Goal: Information Seeking & Learning: Find specific fact

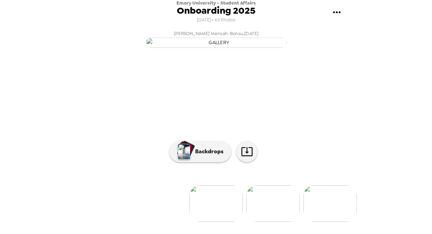
scroll to position [0, 57]
click at [268, 222] on img at bounding box center [272, 203] width 53 height 37
click at [266, 213] on img at bounding box center [272, 203] width 53 height 37
click at [265, 208] on img at bounding box center [273, 203] width 53 height 37
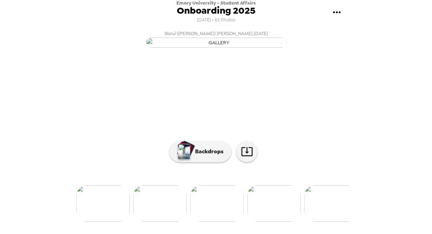
scroll to position [0, 227]
drag, startPoint x: 352, startPoint y: 135, endPoint x: 358, endPoint y: 92, distance: 43.0
click at [358, 92] on div "Emory University - Student Affairs Onboarding 2025 [DATE] • 63 Photos [PERSON_N…" at bounding box center [216, 117] width 432 height 234
click at [332, 220] on img at bounding box center [329, 203] width 53 height 37
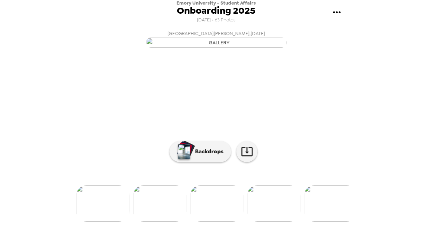
click at [284, 220] on img at bounding box center [273, 203] width 53 height 37
click at [335, 216] on img at bounding box center [330, 203] width 53 height 37
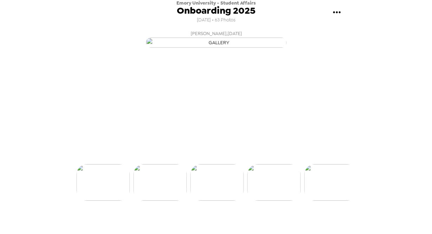
scroll to position [0, 477]
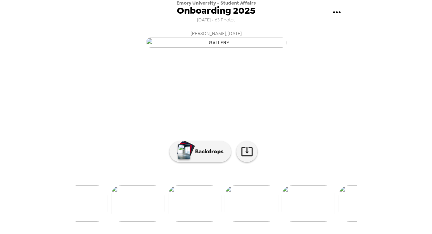
click at [337, 198] on div at bounding box center [216, 192] width 281 height 60
click at [348, 213] on img at bounding box center [364, 203] width 53 height 37
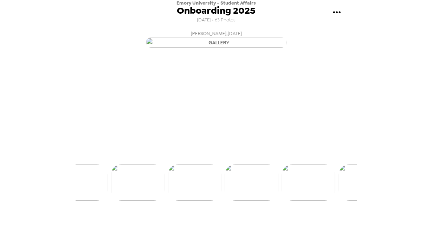
scroll to position [43, 0]
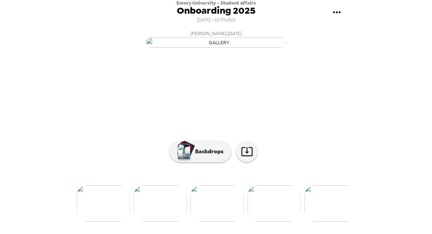
click at [282, 220] on img at bounding box center [273, 203] width 53 height 37
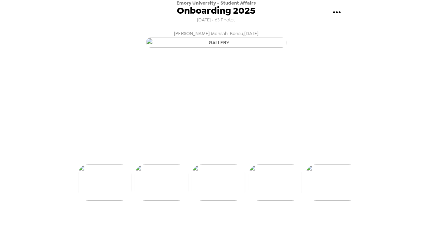
scroll to position [0, 682]
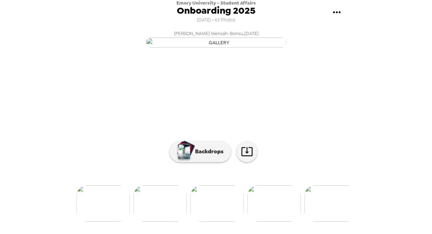
click at [336, 220] on img at bounding box center [330, 203] width 53 height 37
click at [335, 220] on img at bounding box center [330, 203] width 53 height 37
click at [336, 220] on img at bounding box center [330, 203] width 53 height 37
drag, startPoint x: 357, startPoint y: 161, endPoint x: 346, endPoint y: 224, distance: 63.3
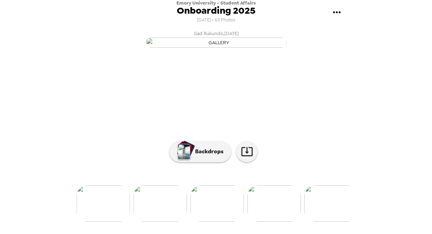
click at [346, 224] on div "Emory University - Student Affairs Onboarding 2025 [DATE] • 63 Photos [PERSON_N…" at bounding box center [216, 117] width 432 height 234
click at [359, 192] on div "Emory University - Student Affairs Onboarding 2025 [DATE] • 63 Photos [PERSON_N…" at bounding box center [216, 117] width 432 height 234
click at [328, 217] on img at bounding box center [330, 203] width 53 height 37
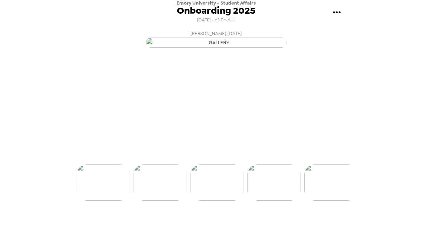
scroll to position [43, 0]
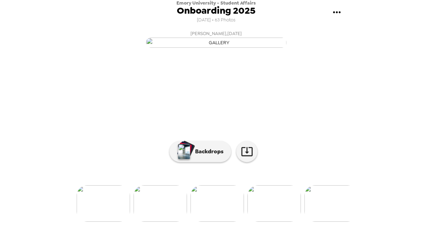
click at [328, 217] on img at bounding box center [330, 203] width 53 height 37
click at [328, 217] on img at bounding box center [331, 203] width 53 height 37
click at [274, 219] on img at bounding box center [274, 203] width 53 height 37
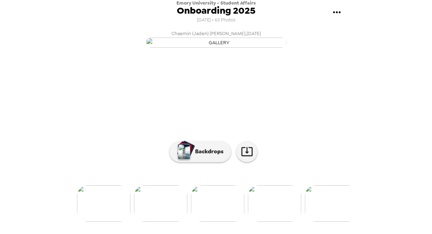
click at [337, 216] on img at bounding box center [331, 203] width 53 height 37
click at [336, 210] on img at bounding box center [331, 203] width 53 height 37
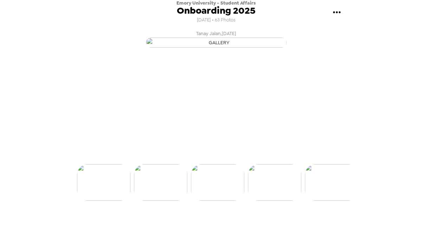
scroll to position [43, 0]
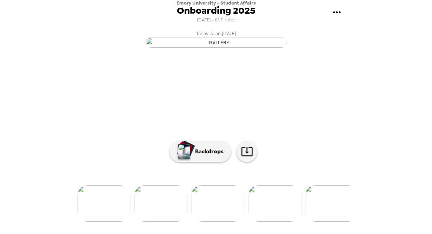
click at [279, 222] on img at bounding box center [274, 203] width 53 height 37
click at [326, 213] on img at bounding box center [331, 203] width 53 height 37
click at [281, 221] on img at bounding box center [274, 203] width 53 height 37
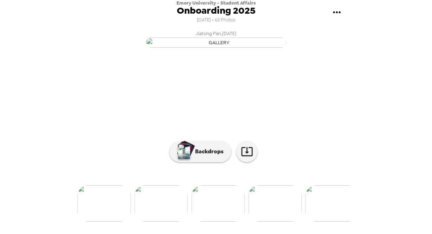
scroll to position [64, 0]
click at [337, 214] on img at bounding box center [331, 203] width 53 height 37
click at [332, 210] on img at bounding box center [331, 203] width 53 height 37
click at [100, 216] on img at bounding box center [104, 203] width 53 height 37
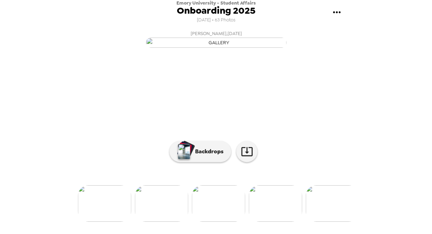
click at [100, 216] on div at bounding box center [216, 192] width 281 height 60
click at [102, 222] on img at bounding box center [104, 203] width 53 height 37
click at [102, 222] on img at bounding box center [103, 203] width 53 height 37
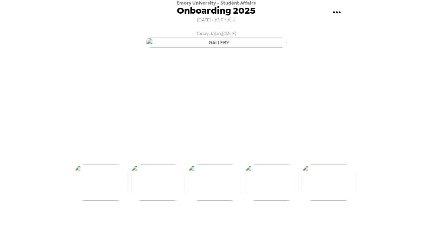
click at [102, 201] on img at bounding box center [100, 182] width 53 height 37
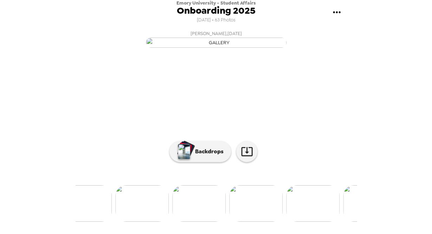
click at [102, 222] on ul at bounding box center [216, 203] width 281 height 37
click at [102, 222] on img at bounding box center [84, 203] width 53 height 37
click at [102, 222] on img at bounding box center [128, 203] width 53 height 37
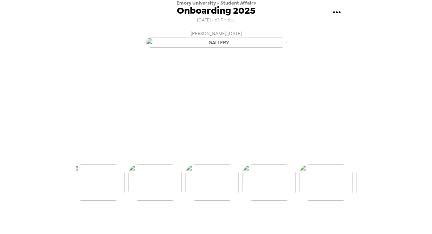
click at [102, 201] on img at bounding box center [97, 182] width 53 height 37
click at [102, 201] on img at bounding box center [99, 182] width 53 height 37
click at [102, 201] on img at bounding box center [97, 182] width 53 height 37
click at [102, 201] on ul at bounding box center [216, 182] width 281 height 37
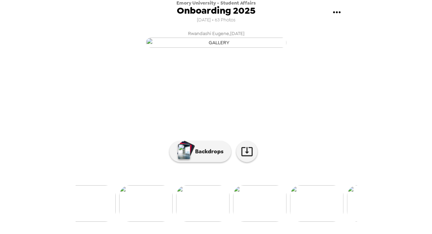
click at [102, 222] on img at bounding box center [88, 203] width 53 height 37
click at [102, 222] on img at bounding box center [125, 203] width 53 height 37
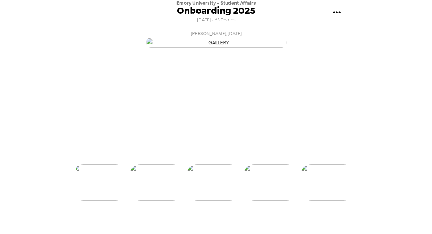
click at [102, 201] on img at bounding box center [99, 182] width 53 height 37
click at [102, 201] on li at bounding box center [86, 182] width 53 height 37
click at [102, 201] on ul at bounding box center [216, 182] width 281 height 37
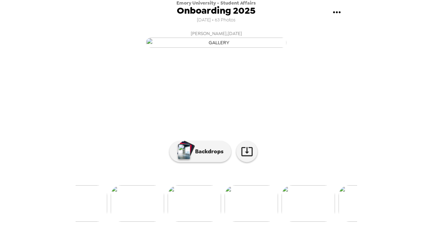
click at [102, 222] on img at bounding box center [80, 203] width 53 height 37
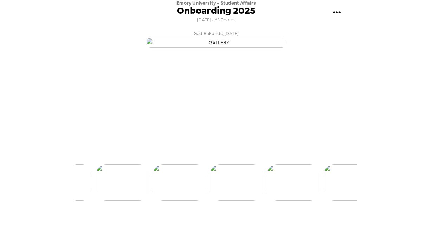
click at [102, 201] on img at bounding box center [122, 182] width 53 height 37
click at [102, 201] on img at bounding box center [92, 182] width 53 height 37
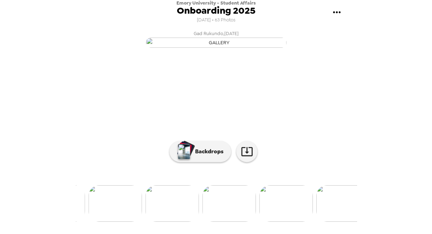
click at [102, 222] on img at bounding box center [115, 203] width 53 height 37
click at [102, 222] on img at bounding box center [118, 203] width 53 height 37
click at [102, 222] on img at bounding box center [100, 203] width 53 height 37
click at [87, 222] on img at bounding box center [59, 203] width 53 height 37
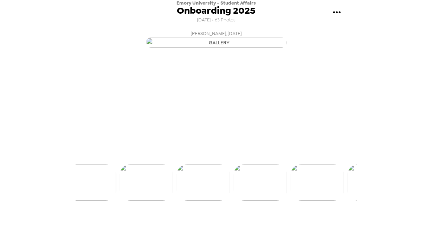
click at [102, 201] on img at bounding box center [89, 182] width 53 height 37
click at [102, 201] on img at bounding box center [77, 182] width 53 height 37
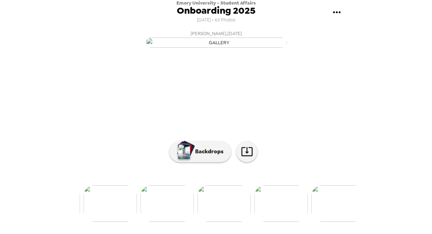
click at [102, 222] on img at bounding box center [110, 203] width 53 height 37
click at [102, 222] on img at bounding box center [85, 203] width 53 height 37
click at [102, 222] on ul at bounding box center [216, 203] width 281 height 37
click at [102, 222] on img at bounding box center [86, 203] width 53 height 37
click at [102, 222] on ul at bounding box center [216, 203] width 281 height 37
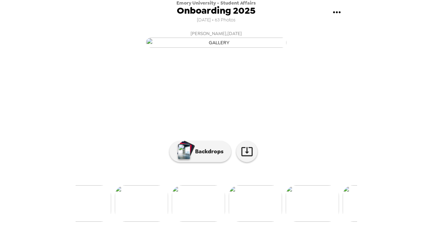
click at [102, 222] on img at bounding box center [84, 203] width 53 height 37
click at [102, 222] on img at bounding box center [102, 203] width 53 height 37
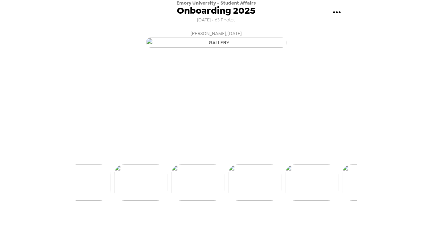
click at [102, 201] on ul at bounding box center [216, 182] width 281 height 37
click at [102, 201] on img at bounding box center [83, 182] width 53 height 37
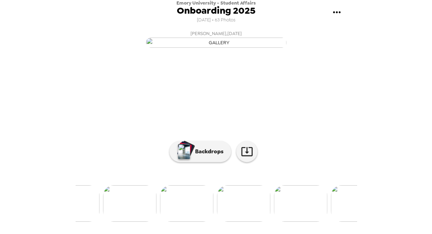
click at [102, 222] on ul at bounding box center [216, 203] width 281 height 37
click at [303, 213] on img at bounding box center [300, 203] width 53 height 37
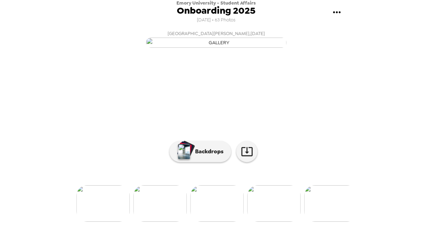
scroll to position [0, 341]
drag, startPoint x: 357, startPoint y: 175, endPoint x: 358, endPoint y: 152, distance: 22.1
click at [358, 152] on div "Emory University - Student Affairs Onboarding 2025 [DATE] • 63 Photos [PERSON_N…" at bounding box center [216, 117] width 432 height 234
drag, startPoint x: 358, startPoint y: 153, endPoint x: 363, endPoint y: 111, distance: 41.8
click at [363, 111] on div "Emory University - Student Affairs Onboarding 2025 [DATE] • 63 Photos [PERSON_N…" at bounding box center [216, 117] width 432 height 234
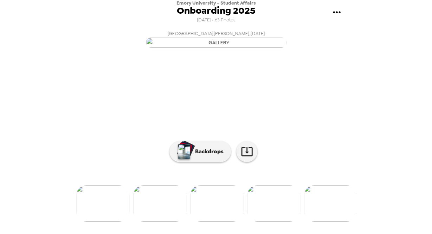
scroll to position [64, 0]
click at [293, 215] on img at bounding box center [273, 203] width 53 height 37
click at [321, 217] on img at bounding box center [330, 203] width 53 height 37
click at [327, 217] on img at bounding box center [330, 203] width 53 height 37
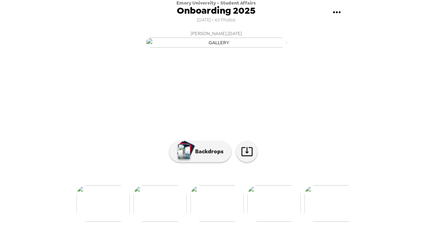
click at [327, 218] on img at bounding box center [330, 203] width 53 height 37
click at [285, 220] on img at bounding box center [273, 203] width 53 height 37
click at [318, 216] on img at bounding box center [330, 203] width 53 height 37
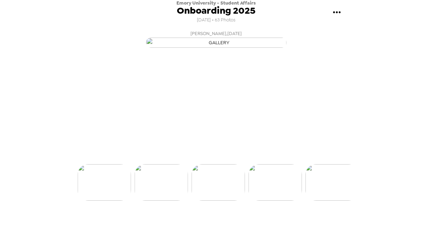
scroll to position [0, 909]
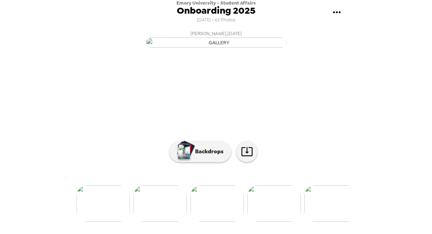
click at [318, 216] on div at bounding box center [216, 192] width 281 height 60
click at [321, 218] on img at bounding box center [330, 203] width 53 height 37
click at [281, 222] on img at bounding box center [273, 203] width 53 height 37
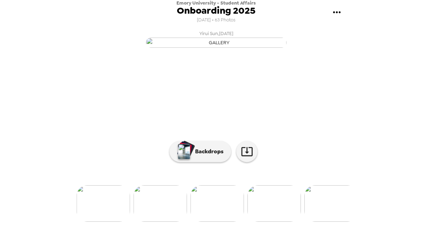
click at [329, 50] on button "Yirui [DATE]" at bounding box center [216, 38] width 281 height 22
click at [337, 220] on img at bounding box center [330, 203] width 53 height 37
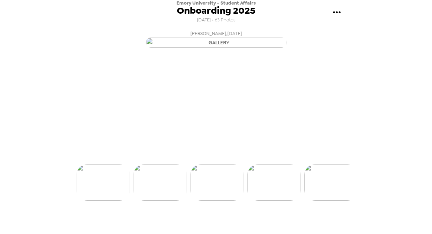
scroll to position [43, 0]
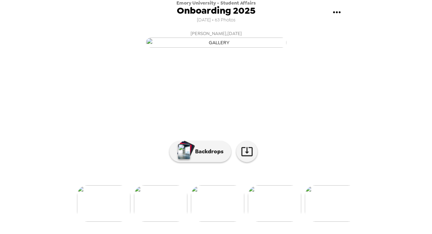
click at [337, 220] on img at bounding box center [331, 203] width 53 height 37
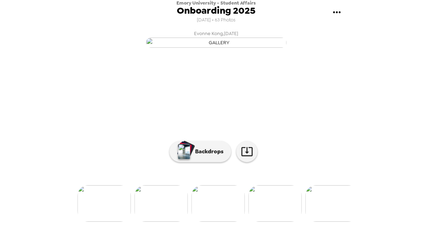
click at [337, 220] on img at bounding box center [331, 203] width 53 height 37
click at [163, 217] on img at bounding box center [161, 203] width 53 height 37
click at [333, 211] on img at bounding box center [331, 203] width 53 height 37
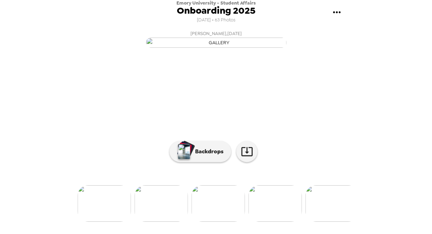
scroll to position [0, 2046]
click at [333, 211] on div at bounding box center [216, 192] width 281 height 60
click at [330, 222] on img at bounding box center [331, 203] width 53 height 37
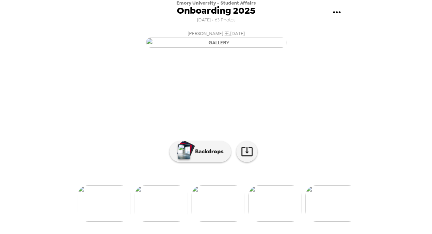
click at [275, 222] on img at bounding box center [274, 203] width 53 height 37
click at [213, 48] on img "button" at bounding box center [216, 43] width 141 height 10
click at [116, 220] on img at bounding box center [104, 203] width 53 height 37
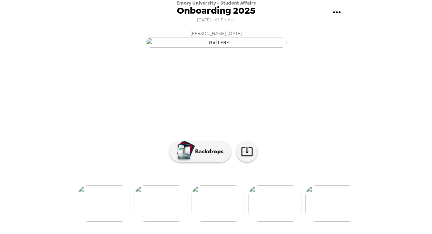
scroll to position [0, 0]
click at [350, 50] on button "[PERSON_NAME][DATE]" at bounding box center [216, 38] width 281 height 22
click at [274, 222] on img at bounding box center [274, 203] width 53 height 37
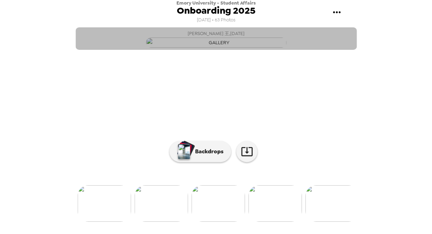
click at [204, 33] on span "[PERSON_NAME] 王 , [DATE]" at bounding box center [216, 34] width 57 height 8
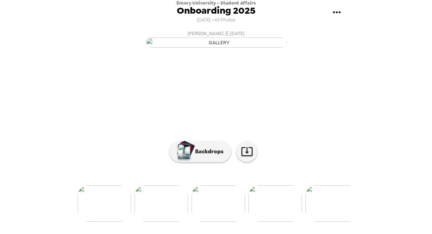
scroll to position [64, 0]
click at [341, 214] on img at bounding box center [331, 203] width 53 height 37
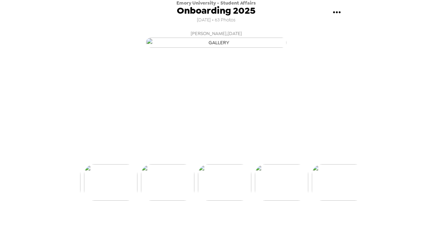
scroll to position [0, 2497]
click at [341, 201] on div at bounding box center [216, 171] width 281 height 60
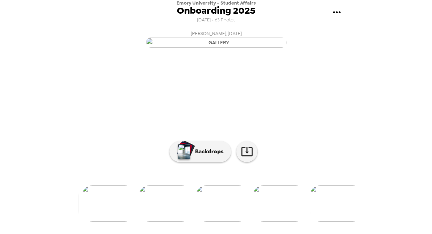
click at [341, 214] on div at bounding box center [216, 192] width 281 height 60
click at [334, 233] on div "Emory University - Student Affairs Onboarding 2025 [DATE] • 63 Photos [PERSON_N…" at bounding box center [216, 117] width 281 height 234
click at [332, 222] on img at bounding box center [335, 203] width 53 height 37
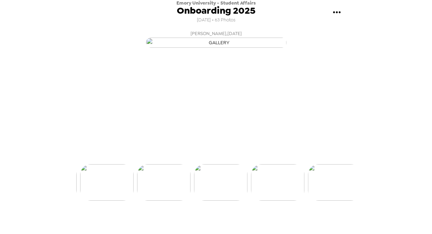
click at [332, 201] on img at bounding box center [334, 182] width 53 height 37
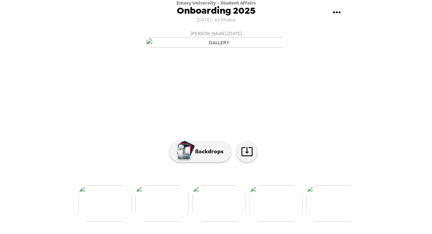
click at [332, 222] on img at bounding box center [332, 203] width 53 height 37
click at [332, 222] on img at bounding box center [333, 203] width 53 height 37
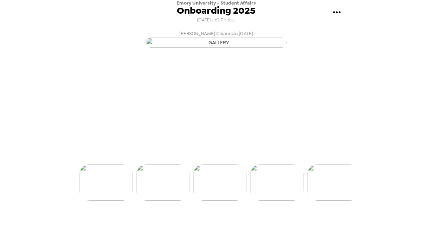
click at [332, 201] on img at bounding box center [333, 182] width 53 height 37
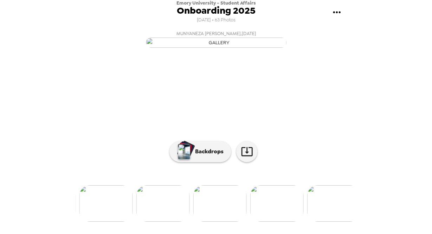
click at [332, 222] on img at bounding box center [333, 203] width 53 height 37
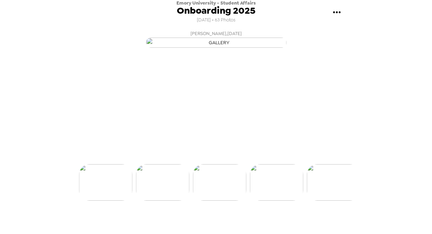
click at [332, 201] on img at bounding box center [333, 182] width 53 height 37
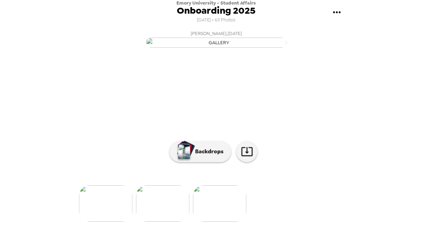
scroll to position [64, 0]
click at [106, 213] on img at bounding box center [105, 203] width 53 height 37
click at [150, 214] on img at bounding box center [162, 203] width 53 height 37
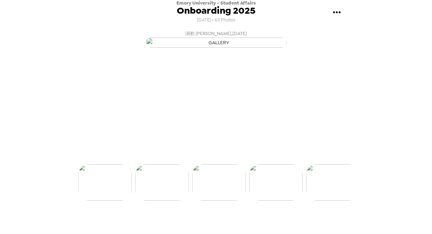
scroll to position [0, 3354]
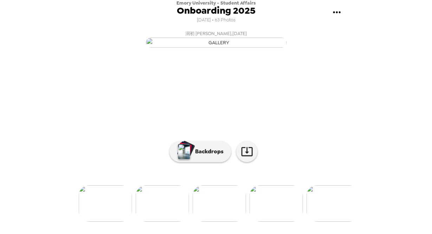
click at [276, 222] on img at bounding box center [275, 203] width 53 height 37
click at [115, 222] on img at bounding box center [105, 203] width 53 height 37
click at [114, 215] on img at bounding box center [105, 203] width 53 height 37
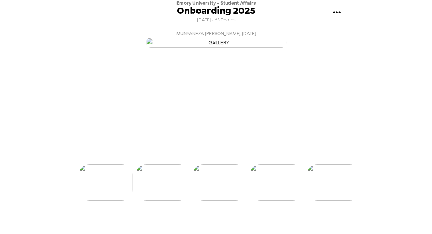
scroll to position [43, 0]
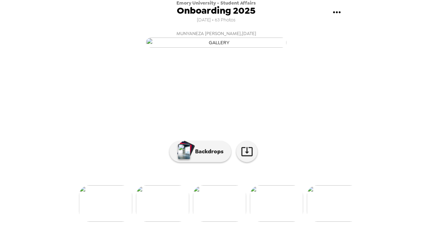
click at [150, 222] on img at bounding box center [162, 203] width 53 height 37
click at [112, 208] on img at bounding box center [104, 203] width 53 height 37
click at [158, 222] on img at bounding box center [161, 203] width 53 height 37
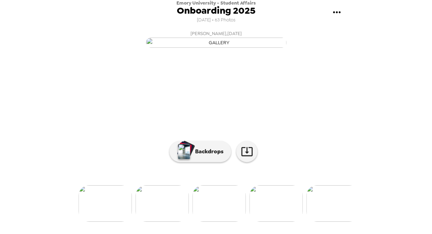
scroll to position [64, 0]
click at [120, 213] on img at bounding box center [104, 203] width 53 height 37
click at [100, 214] on img at bounding box center [104, 203] width 53 height 37
click at [106, 220] on img at bounding box center [104, 203] width 53 height 37
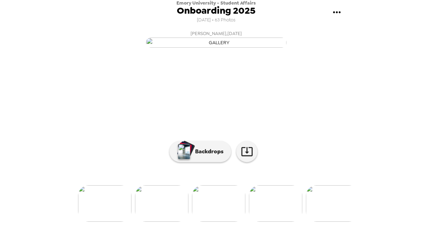
click at [106, 220] on img at bounding box center [104, 203] width 53 height 37
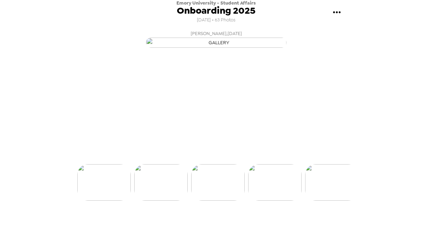
scroll to position [0, 2501]
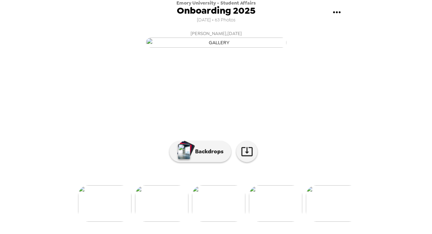
click at [107, 220] on img at bounding box center [104, 203] width 53 height 37
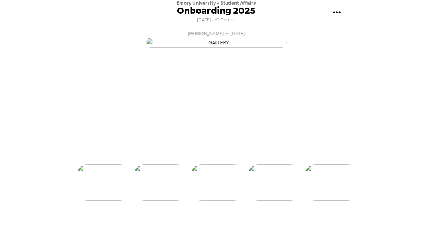
scroll to position [0, 0]
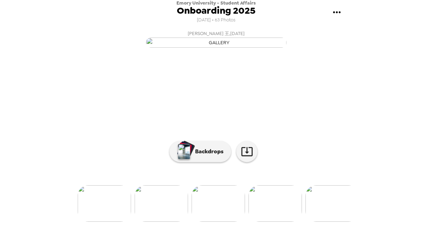
click at [165, 222] on img at bounding box center [161, 203] width 53 height 37
click at [156, 215] on img at bounding box center [161, 203] width 53 height 37
click at [109, 221] on img at bounding box center [104, 203] width 53 height 37
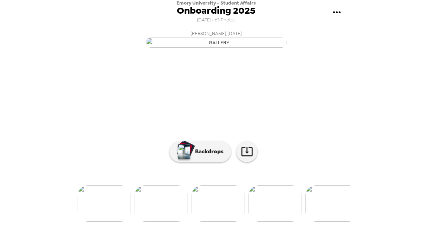
click at [110, 222] on img at bounding box center [104, 203] width 53 height 37
click at [149, 222] on img at bounding box center [161, 203] width 53 height 37
click at [169, 208] on img at bounding box center [161, 203] width 53 height 37
click at [164, 214] on img at bounding box center [161, 203] width 53 height 37
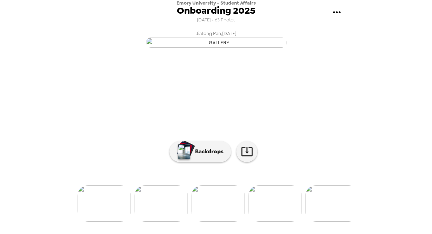
click at [131, 210] on ul at bounding box center [216, 203] width 281 height 37
click at [113, 208] on img at bounding box center [103, 203] width 53 height 37
click at [150, 218] on img at bounding box center [160, 203] width 53 height 37
click at [104, 213] on img at bounding box center [103, 203] width 53 height 37
click at [154, 221] on img at bounding box center [160, 203] width 53 height 37
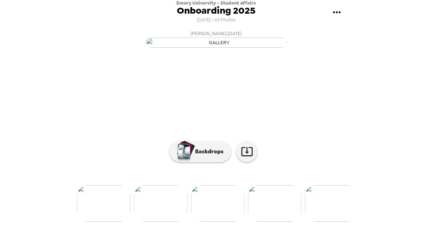
click at [115, 216] on img at bounding box center [103, 203] width 53 height 37
click at [357, 149] on div "Emory University - Student Affairs Onboarding 2025 [DATE] • 63 Photos [PERSON_N…" at bounding box center [216, 117] width 432 height 234
click at [105, 214] on img at bounding box center [103, 203] width 53 height 37
click at [105, 218] on img at bounding box center [103, 203] width 53 height 37
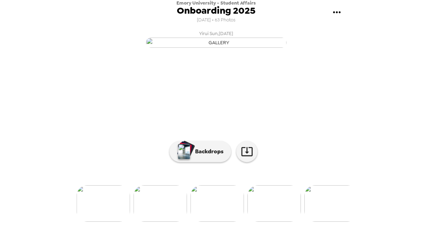
click at [107, 219] on img at bounding box center [103, 203] width 53 height 37
drag, startPoint x: 355, startPoint y: 160, endPoint x: 94, endPoint y: 214, distance: 266.9
click at [93, 214] on div at bounding box center [216, 192] width 281 height 60
click at [91, 175] on div at bounding box center [216, 192] width 281 height 60
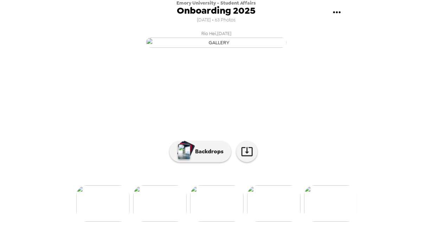
click at [100, 207] on img at bounding box center [102, 203] width 53 height 37
click at [103, 217] on img at bounding box center [102, 203] width 53 height 37
click at [159, 221] on img at bounding box center [159, 203] width 53 height 37
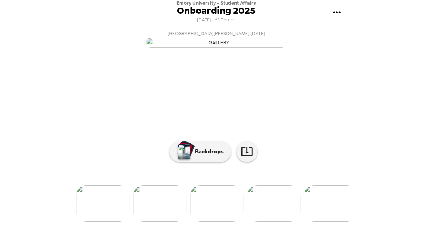
click at [122, 208] on img at bounding box center [102, 203] width 53 height 37
click at [108, 212] on img at bounding box center [102, 203] width 53 height 37
click at [268, 216] on img at bounding box center [272, 203] width 53 height 37
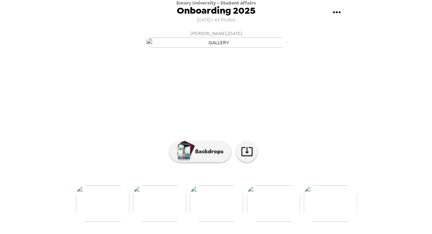
click at [303, 214] on div at bounding box center [216, 192] width 281 height 60
click at [287, 214] on div at bounding box center [216, 192] width 281 height 60
click at [283, 221] on img at bounding box center [273, 203] width 53 height 37
click at [328, 218] on img at bounding box center [329, 203] width 53 height 37
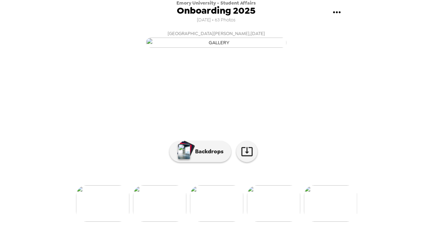
click at [324, 207] on img at bounding box center [329, 203] width 53 height 37
click at [324, 207] on div at bounding box center [216, 192] width 281 height 60
click at [324, 216] on div at bounding box center [216, 192] width 281 height 60
click at [324, 222] on img at bounding box center [330, 203] width 53 height 37
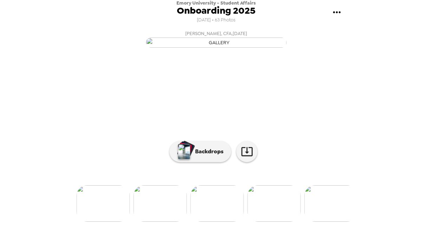
click at [163, 222] on img at bounding box center [159, 203] width 53 height 37
click at [331, 205] on img at bounding box center [330, 203] width 53 height 37
click at [328, 222] on img at bounding box center [330, 203] width 53 height 37
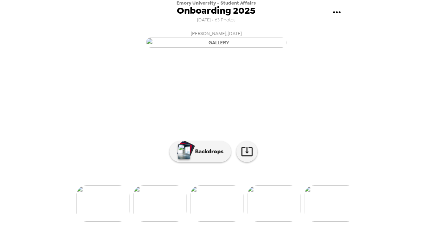
click at [328, 222] on img at bounding box center [330, 203] width 53 height 37
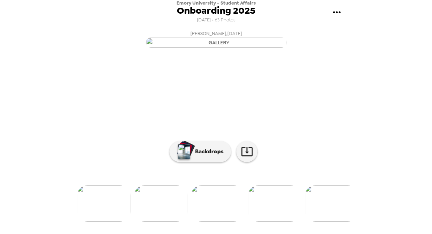
click at [329, 222] on img at bounding box center [331, 203] width 53 height 37
click at [328, 222] on img at bounding box center [331, 203] width 53 height 37
click at [329, 222] on img at bounding box center [331, 203] width 53 height 37
click at [328, 222] on img at bounding box center [331, 203] width 53 height 37
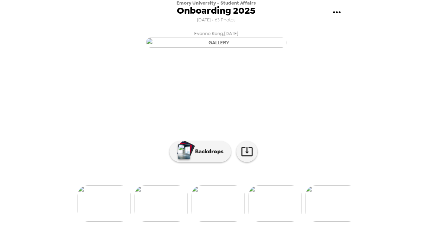
click at [164, 222] on img at bounding box center [160, 203] width 53 height 37
click at [285, 218] on img at bounding box center [274, 203] width 53 height 37
click at [330, 217] on img at bounding box center [331, 203] width 53 height 37
click at [339, 221] on img at bounding box center [331, 203] width 53 height 37
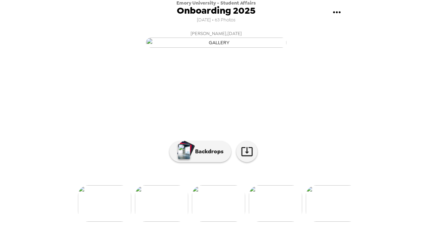
click at [166, 213] on img at bounding box center [161, 203] width 53 height 37
drag, startPoint x: 352, startPoint y: 188, endPoint x: 360, endPoint y: 164, distance: 25.4
click at [319, 221] on img at bounding box center [331, 203] width 53 height 37
click at [332, 222] on img at bounding box center [331, 203] width 53 height 37
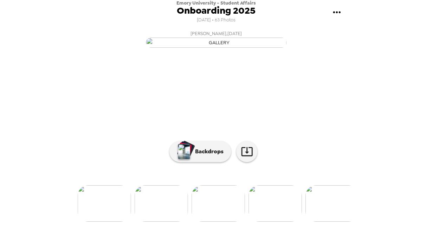
click at [332, 222] on img at bounding box center [331, 203] width 53 height 37
drag, startPoint x: 352, startPoint y: 196, endPoint x: 356, endPoint y: 167, distance: 29.2
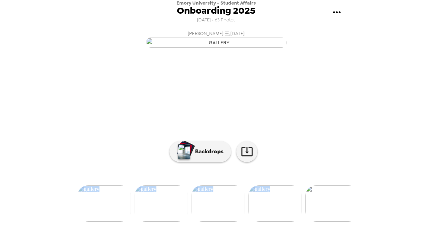
click at [356, 167] on div "[PERSON_NAME] , [DATE] [PERSON_NAME] Mensah-[GEOGRAPHIC_DATA] , [DATE] [PERSON_…" at bounding box center [216, 124] width 281 height 195
click at [159, 221] on img at bounding box center [161, 203] width 53 height 37
click at [341, 207] on img at bounding box center [331, 203] width 53 height 37
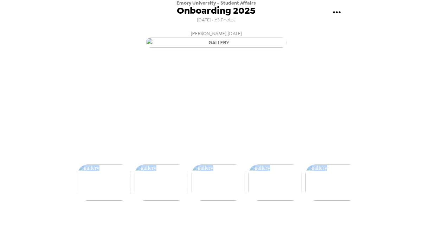
scroll to position [43, 0]
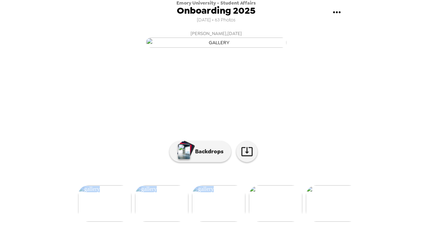
click at [330, 222] on img at bounding box center [332, 203] width 53 height 37
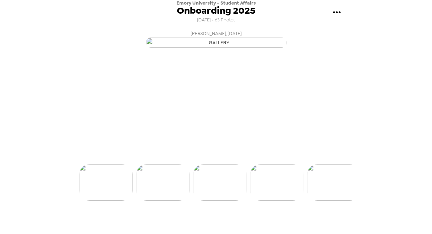
scroll to position [0, 2672]
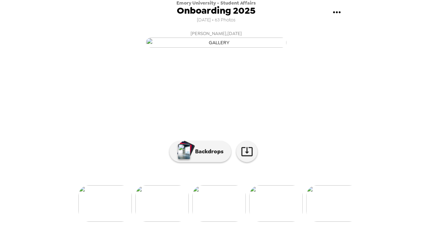
click at [336, 222] on img at bounding box center [332, 203] width 53 height 37
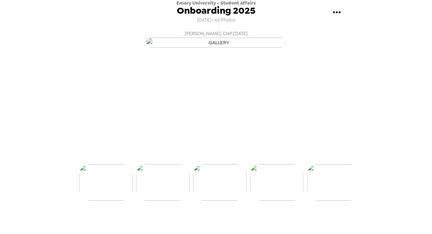
scroll to position [0, 2786]
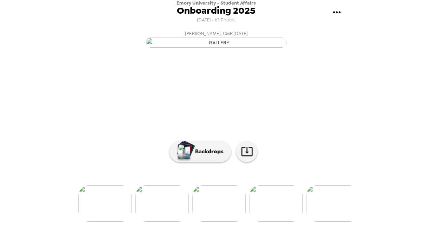
click at [289, 222] on img at bounding box center [275, 203] width 53 height 37
click at [241, 48] on img "button" at bounding box center [216, 43] width 141 height 10
copy div "[PERSON_NAME] , [DATE] [PERSON_NAME] Mensah-[GEOGRAPHIC_DATA] , [DATE] [PERSON_…"
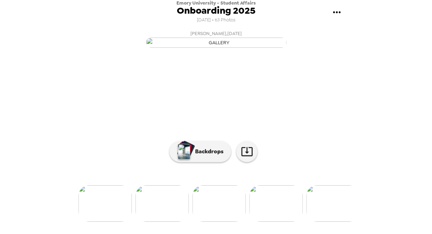
click at [278, 214] on img at bounding box center [275, 203] width 53 height 37
click at [336, 211] on img at bounding box center [332, 203] width 53 height 37
click at [336, 211] on div at bounding box center [216, 192] width 281 height 60
click at [335, 222] on img at bounding box center [332, 203] width 53 height 37
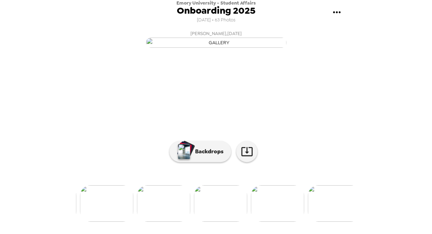
click at [335, 222] on img at bounding box center [333, 203] width 53 height 37
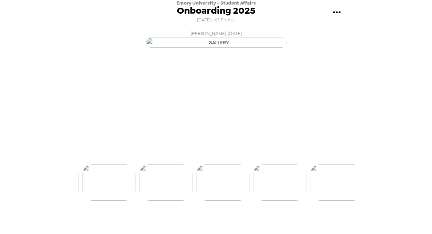
click at [335, 201] on img at bounding box center [335, 182] width 53 height 37
click at [335, 201] on img at bounding box center [338, 182] width 53 height 37
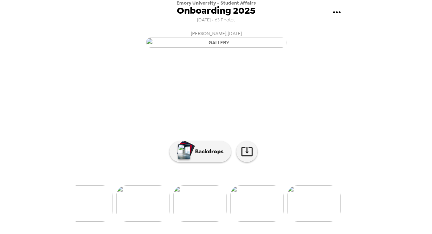
click at [335, 222] on img at bounding box center [313, 203] width 53 height 37
click at [113, 210] on img at bounding box center [105, 203] width 53 height 37
click at [177, 211] on img at bounding box center [162, 203] width 53 height 37
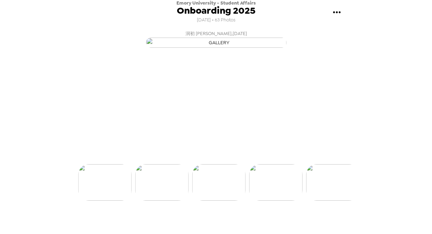
scroll to position [0, 3354]
